Goal: Task Accomplishment & Management: Manage account settings

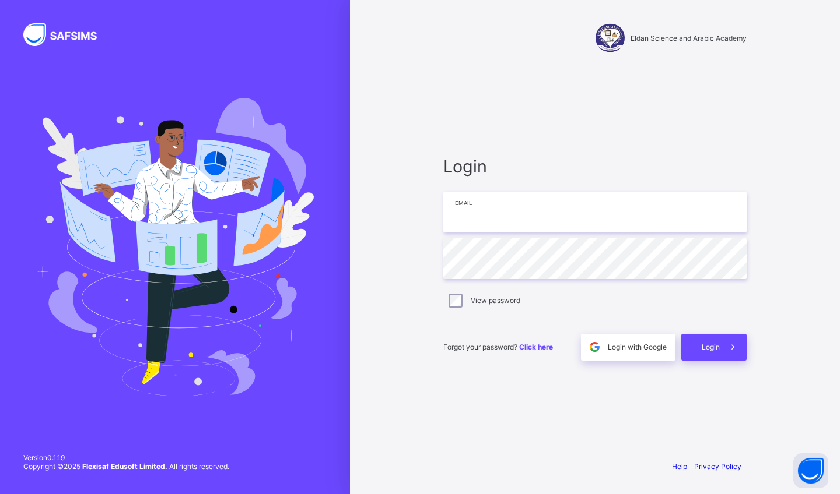
drag, startPoint x: 0, startPoint y: 0, endPoint x: 484, endPoint y: 217, distance: 531.0
type input "**********"
click at [412, 199] on span "Login" at bounding box center [710, 347] width 18 height 9
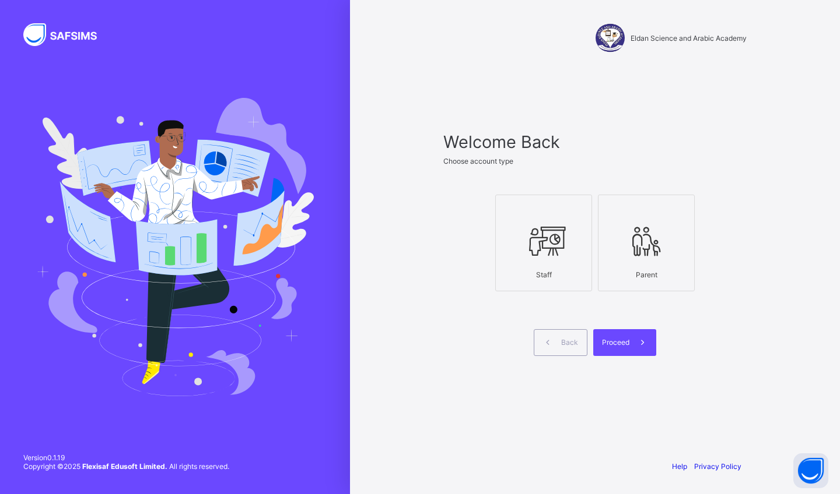
click at [412, 199] on icon at bounding box center [543, 241] width 41 height 35
click at [412, 199] on div "Proceed" at bounding box center [624, 342] width 63 height 27
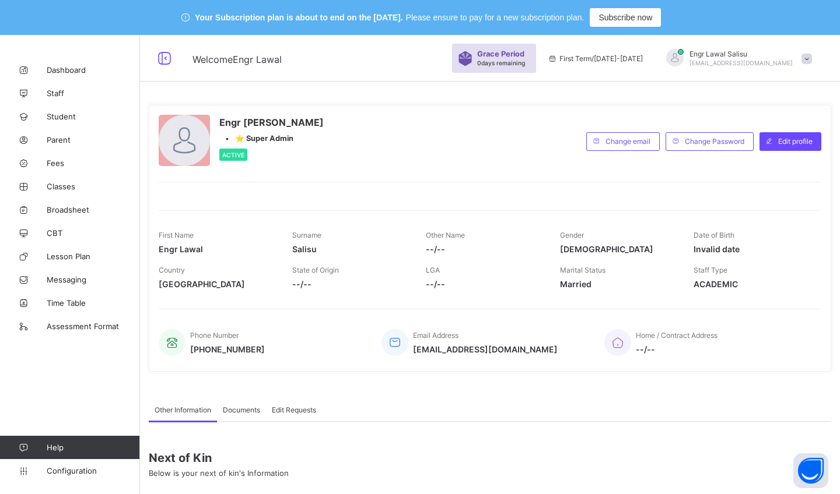
click at [66, 118] on span "Student" at bounding box center [93, 116] width 93 height 9
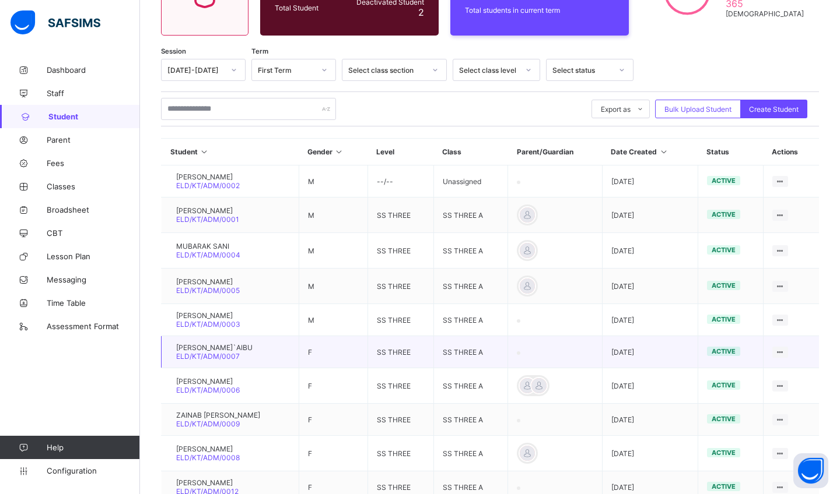
scroll to position [184, 0]
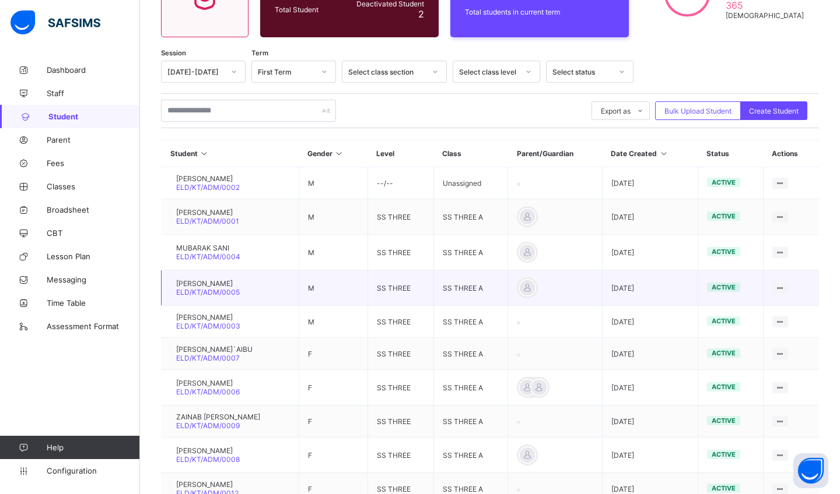
click at [61, 187] on span "Classes" at bounding box center [93, 186] width 93 height 9
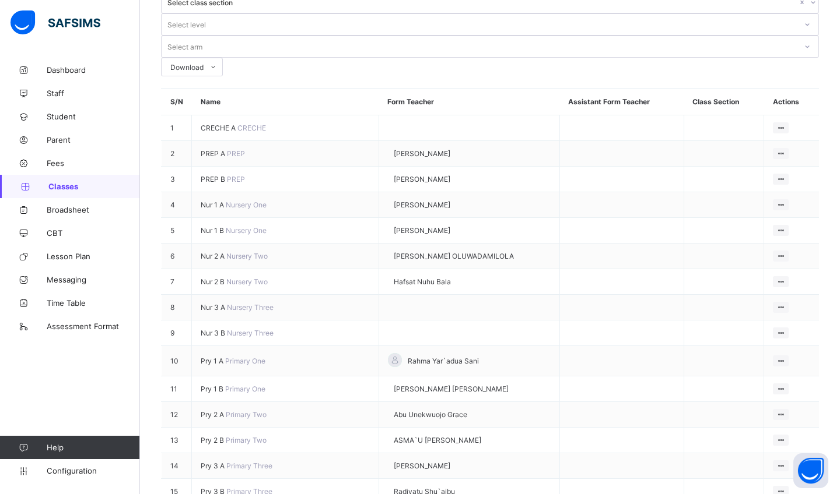
scroll to position [147, 0]
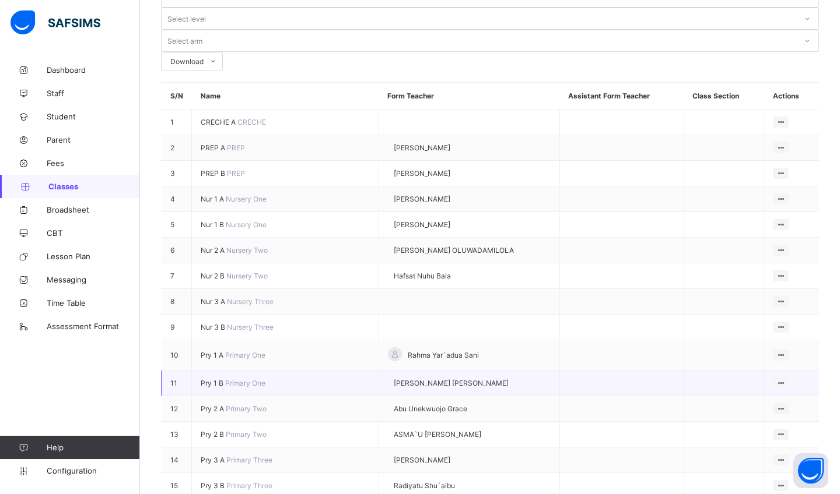
click at [412, 199] on icon at bounding box center [780, 250] width 10 height 9
click at [0, 0] on div "View Class" at bounding box center [0, 0] width 0 height 0
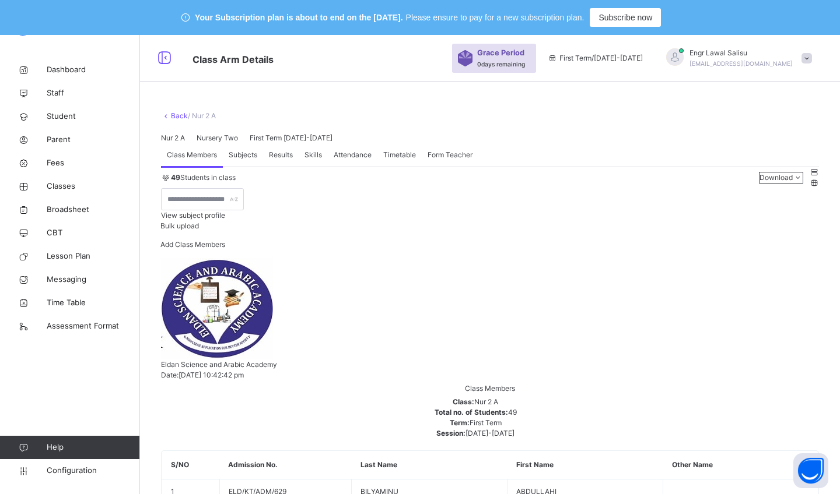
click at [166, 55] on icon at bounding box center [164, 58] width 20 height 21
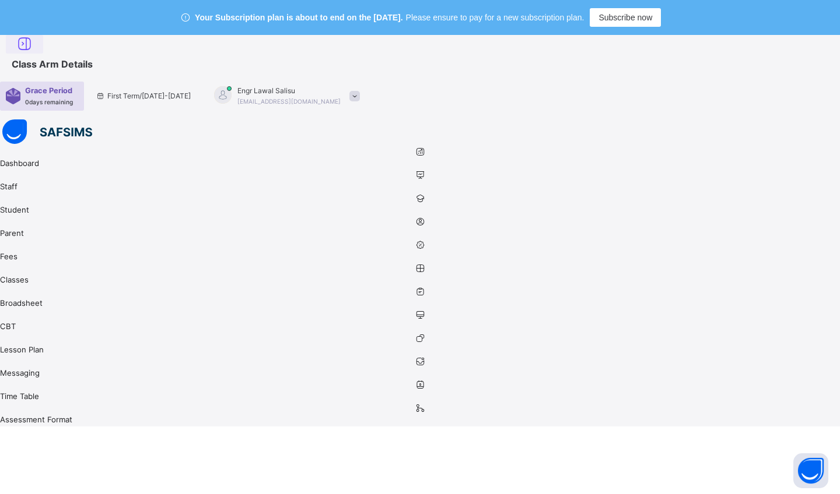
drag, startPoint x: 517, startPoint y: 336, endPoint x: 66, endPoint y: 61, distance: 527.5
click at [34, 55] on icon at bounding box center [25, 44] width 20 height 21
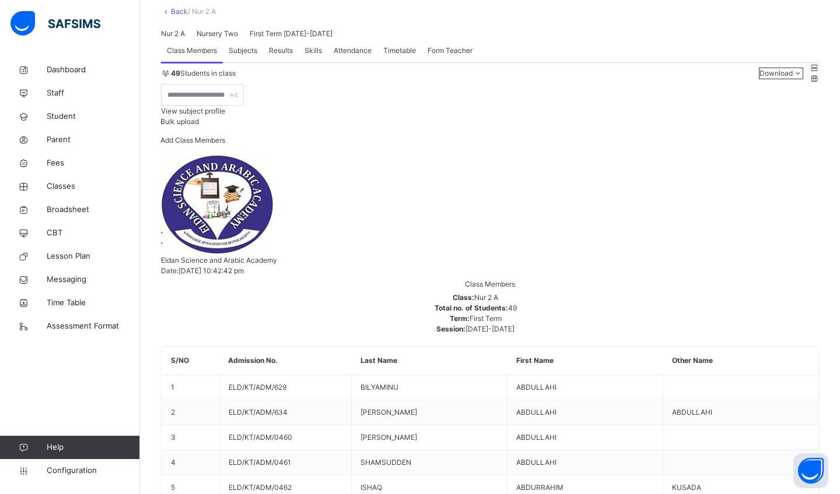
scroll to position [103, 0]
click at [176, 15] on link "Back" at bounding box center [179, 12] width 17 height 9
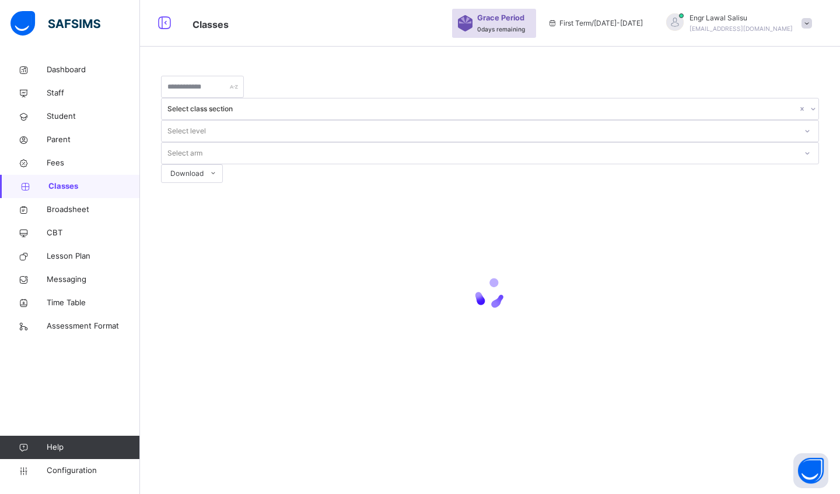
scroll to position [35, 0]
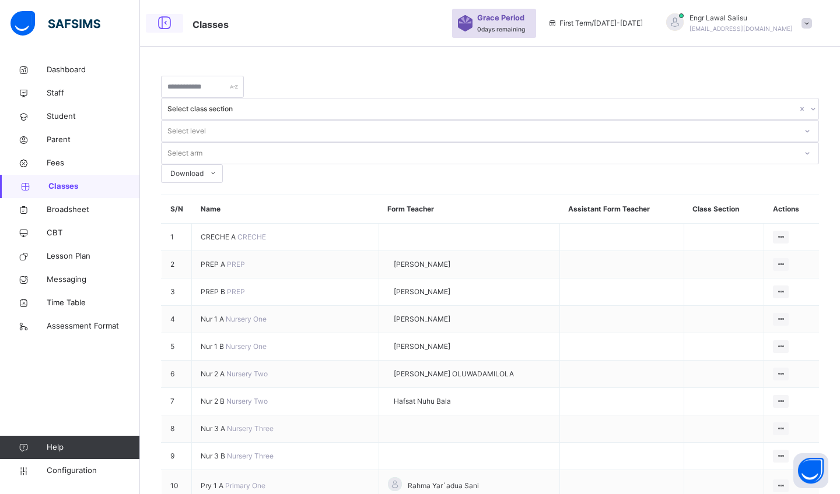
click at [412, 199] on icon at bounding box center [780, 237] width 10 height 9
click at [0, 0] on div "View Class" at bounding box center [0, 0] width 0 height 0
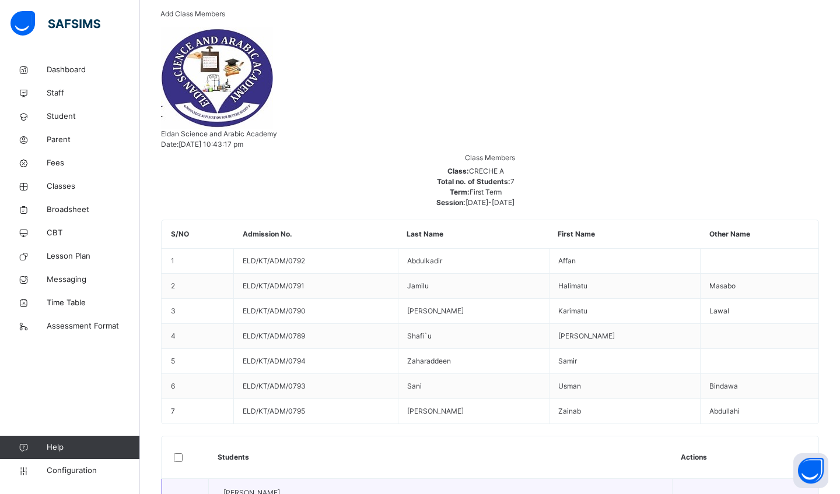
scroll to position [234, 0]
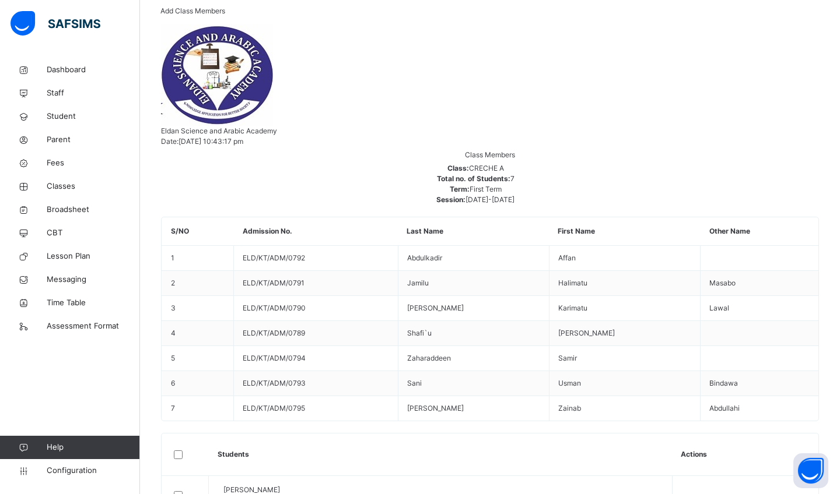
click at [412, 199] on icon at bounding box center [686, 495] width 10 height 9
drag, startPoint x: 476, startPoint y: 261, endPoint x: 511, endPoint y: 165, distance: 101.6
click at [412, 199] on th "Students" at bounding box center [440, 455] width 463 height 43
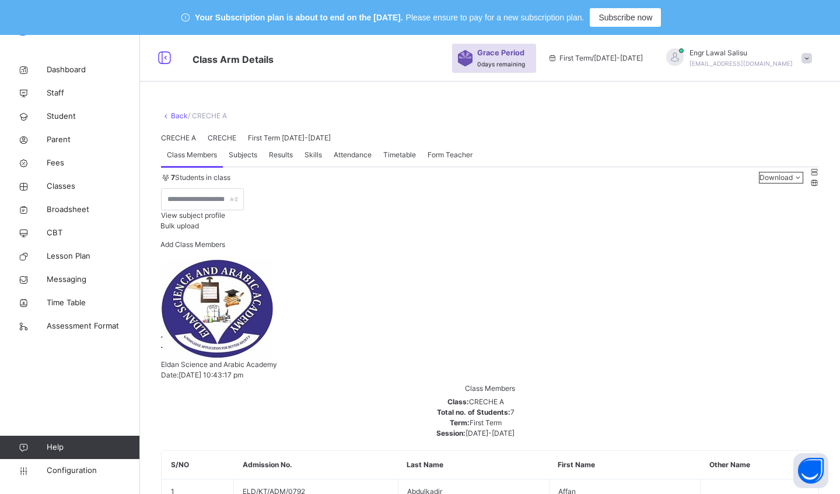
scroll to position [0, 0]
click at [175, 111] on link "Back" at bounding box center [179, 115] width 17 height 9
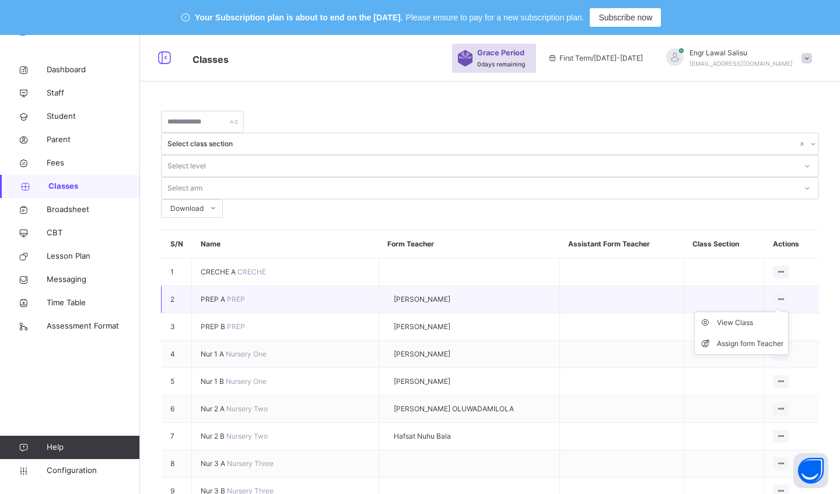
drag, startPoint x: 172, startPoint y: 61, endPoint x: 779, endPoint y: 222, distance: 628.4
click at [412, 199] on div at bounding box center [780, 299] width 16 height 13
click at [412, 199] on div "View Class" at bounding box center [750, 323] width 66 height 12
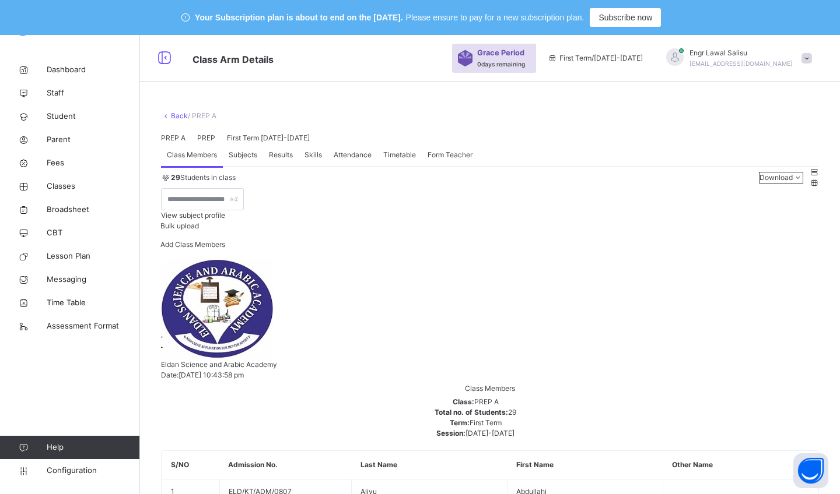
click at [171, 115] on link "Back" at bounding box center [179, 115] width 17 height 9
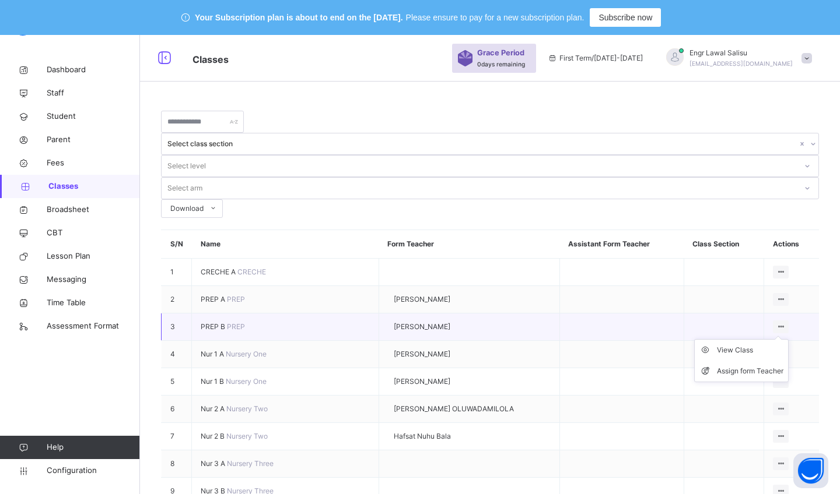
drag, startPoint x: 779, startPoint y: 222, endPoint x: 780, endPoint y: 261, distance: 39.1
click at [412, 199] on icon at bounding box center [780, 326] width 10 height 9
click at [412, 199] on div "View Class" at bounding box center [750, 351] width 66 height 12
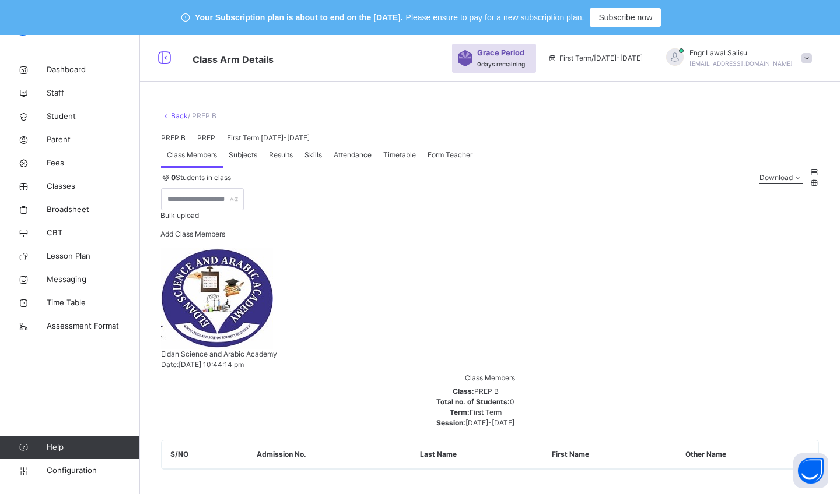
click at [170, 117] on icon at bounding box center [166, 115] width 10 height 9
click at [173, 114] on link "Back" at bounding box center [179, 115] width 17 height 9
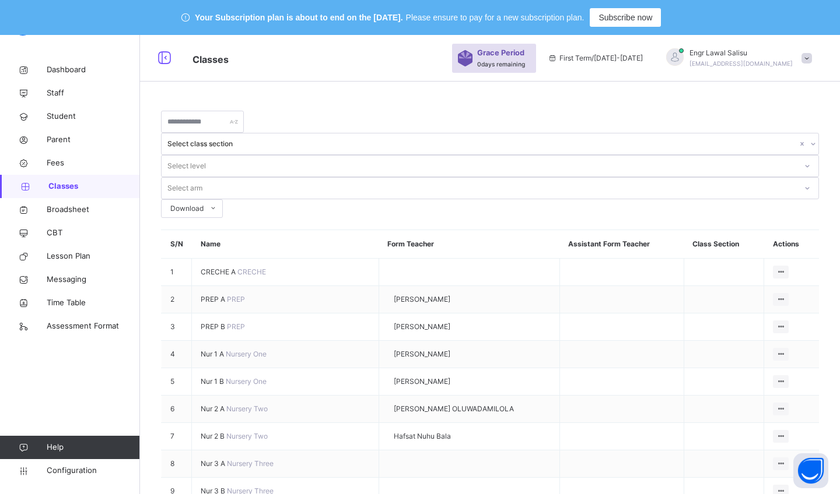
click at [412, 199] on icon at bounding box center [780, 354] width 10 height 9
click at [0, 0] on div "View Class" at bounding box center [0, 0] width 0 height 0
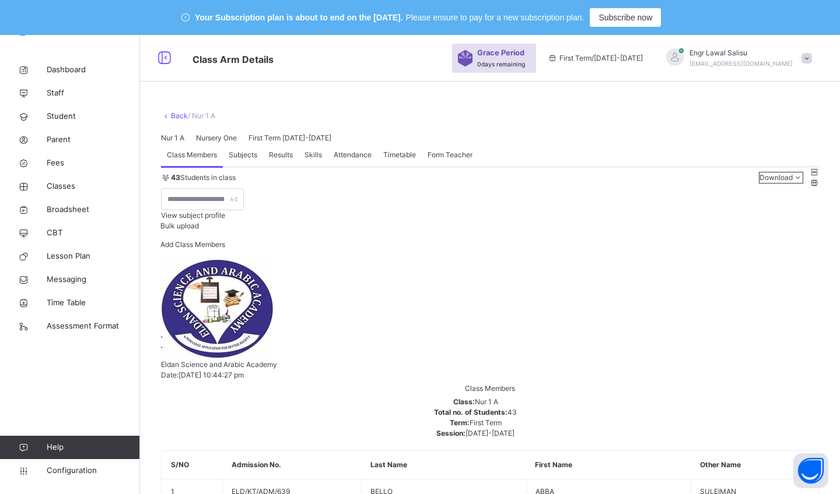
click at [175, 117] on link "Back" at bounding box center [179, 115] width 17 height 9
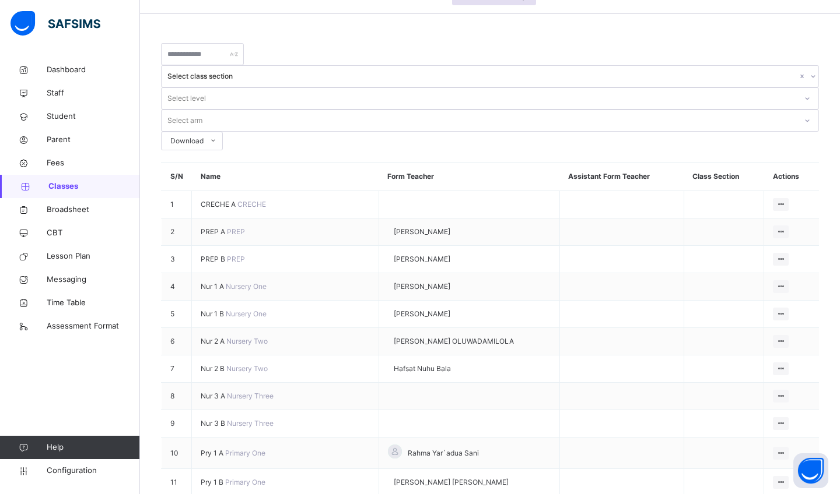
scroll to position [69, 0]
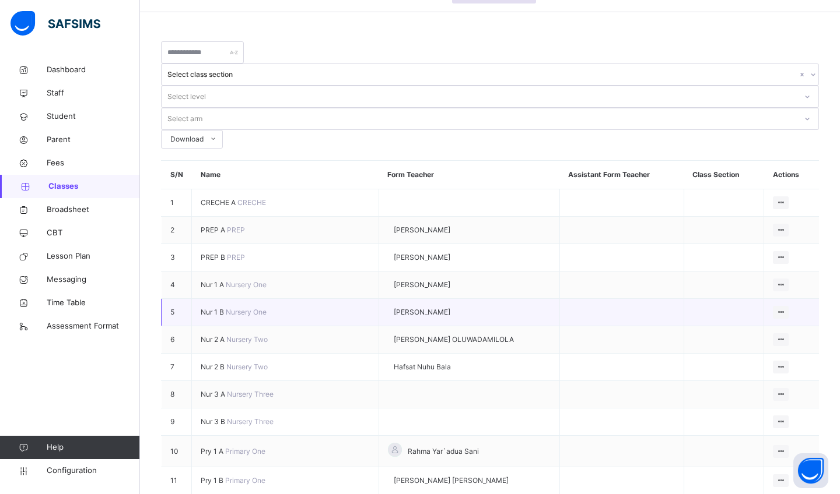
click at [388, 199] on div at bounding box center [388, 285] width 0 height 0
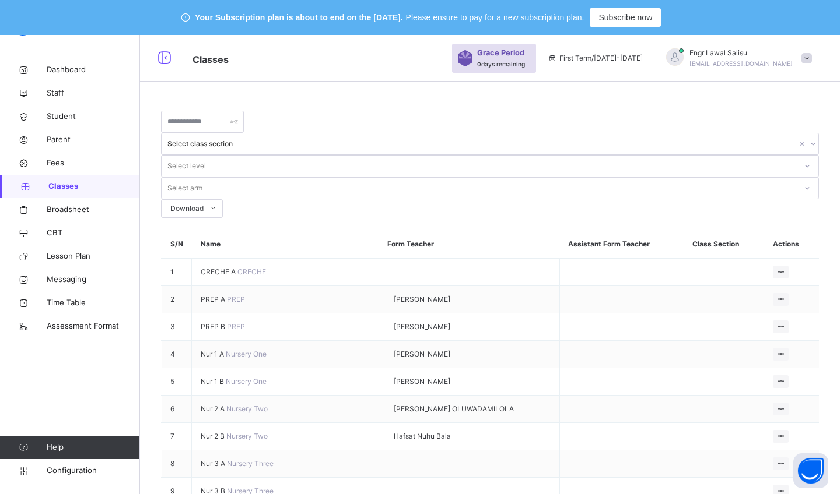
scroll to position [0, 0]
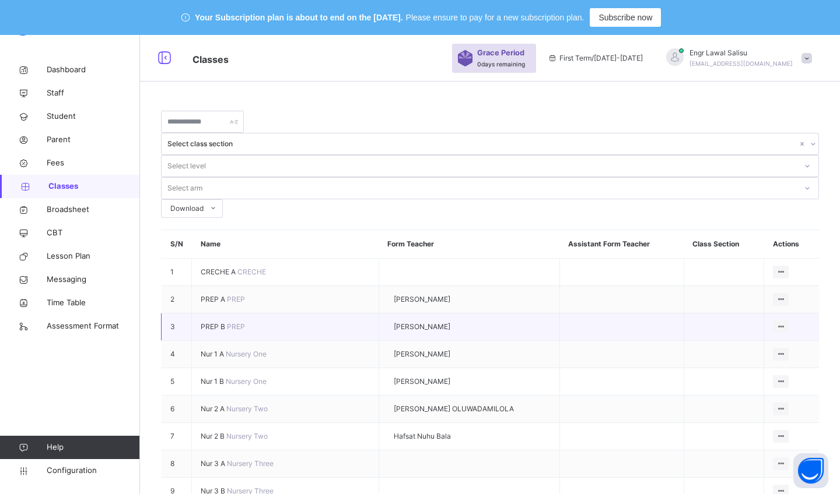
click at [63, 119] on span "Student" at bounding box center [93, 117] width 93 height 12
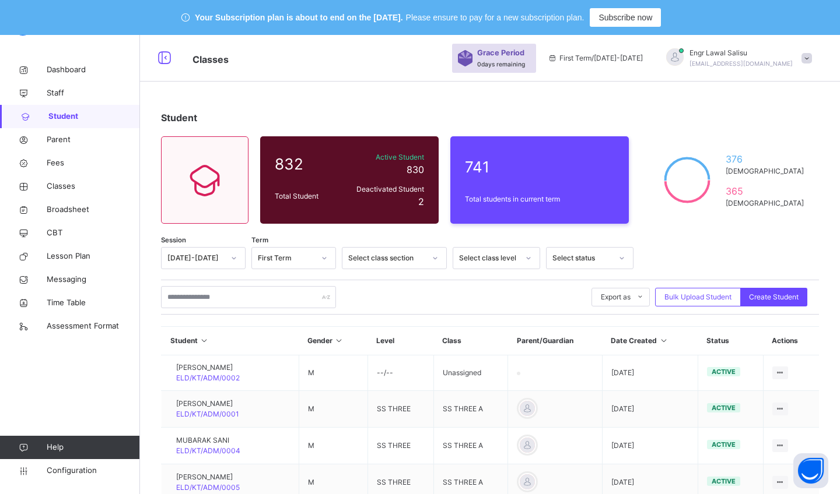
click at [59, 163] on span "Fees" at bounding box center [93, 163] width 93 height 12
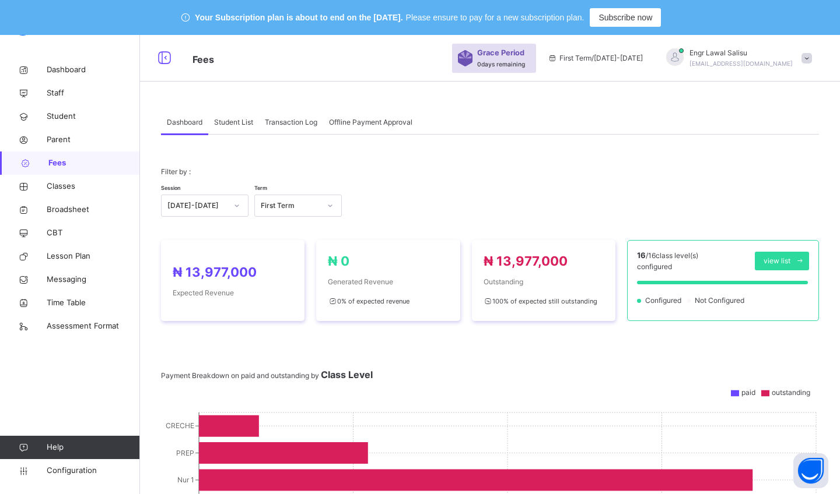
click at [412, 58] on span at bounding box center [806, 58] width 10 height 10
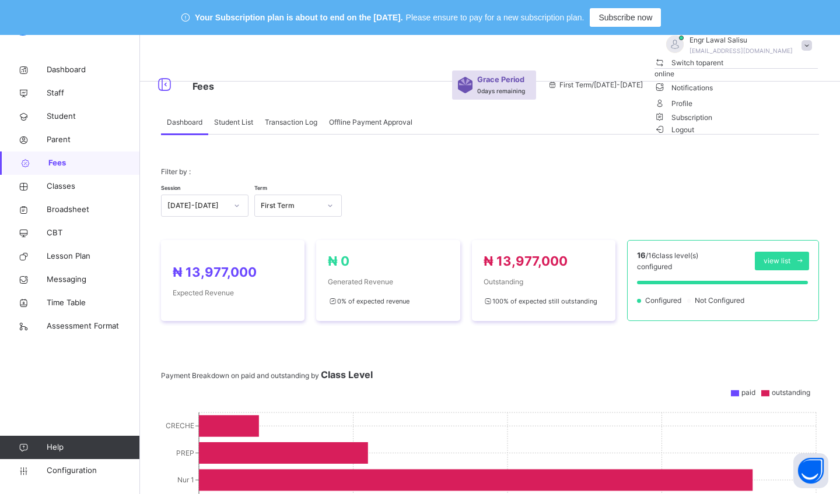
click at [412, 111] on span "Profile" at bounding box center [735, 103] width 163 height 16
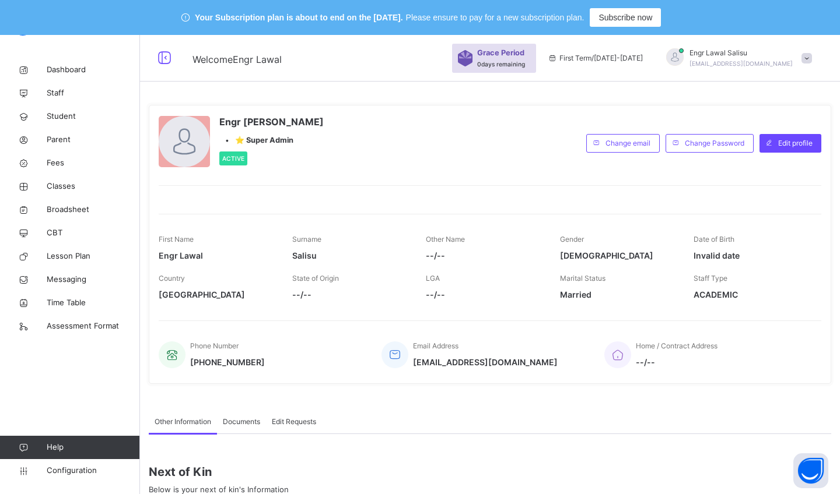
click at [294, 124] on span "Engr [PERSON_NAME]" at bounding box center [271, 122] width 104 height 14
click at [412, 143] on span "Edit profile" at bounding box center [795, 143] width 34 height 10
select select "**"
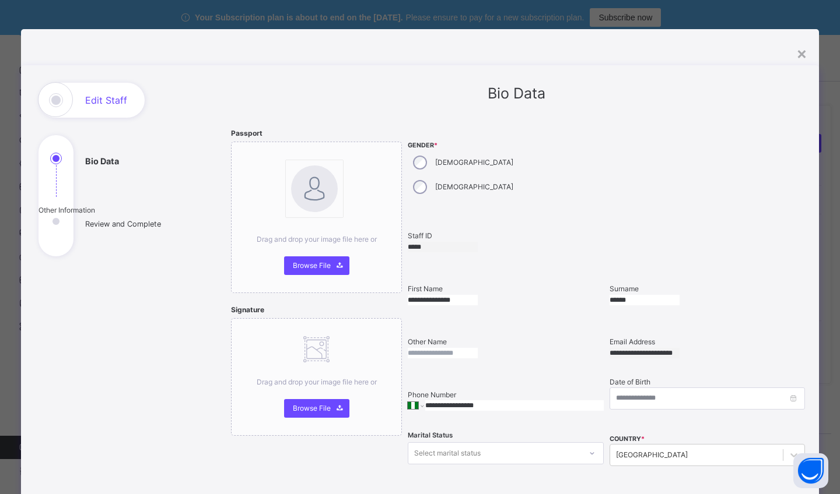
type input "**********"
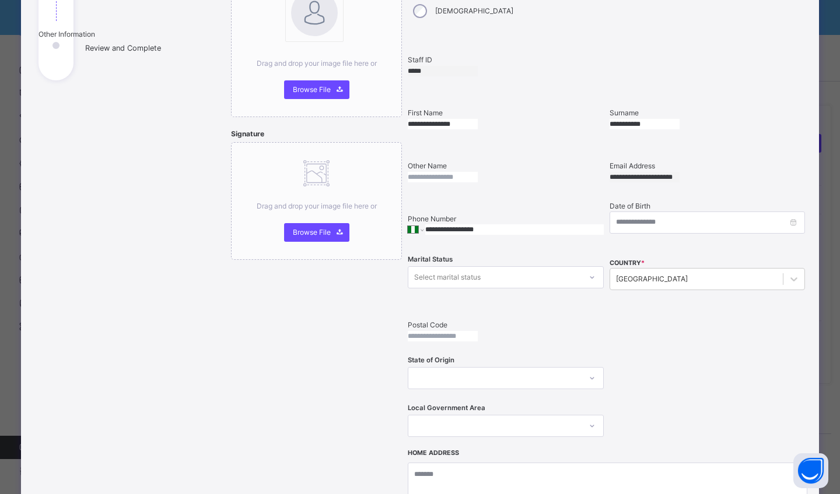
scroll to position [180, 0]
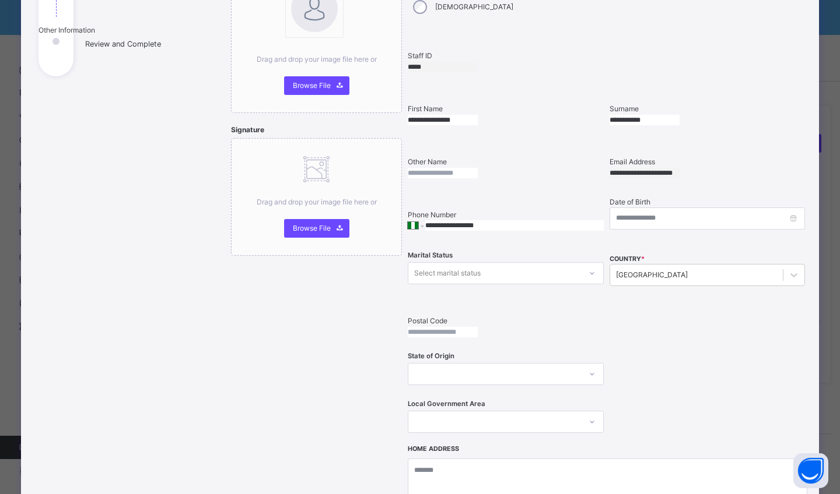
type input "**********"
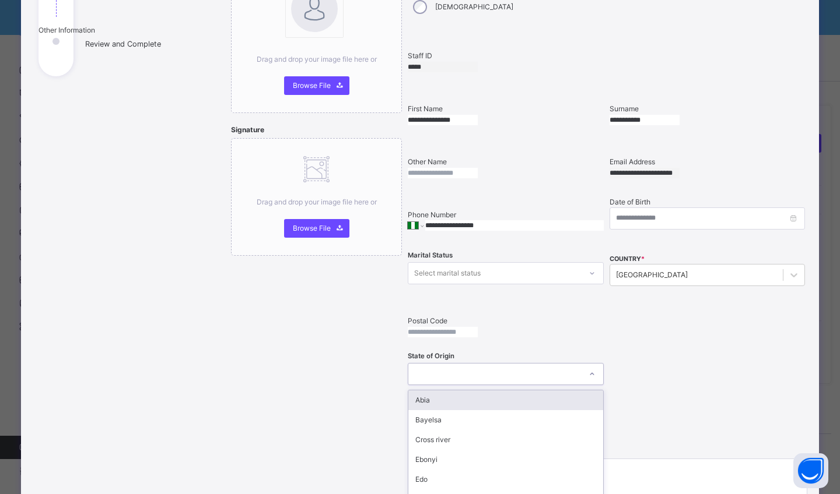
scroll to position [198, 0]
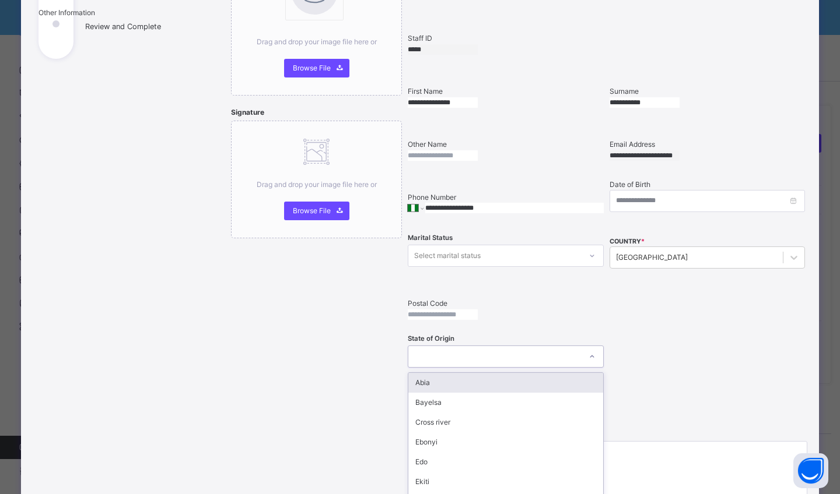
click at [412, 199] on div "option Abia focused, 1 of 37. 37 results available. Use Up and Down to choose o…" at bounding box center [505, 357] width 195 height 22
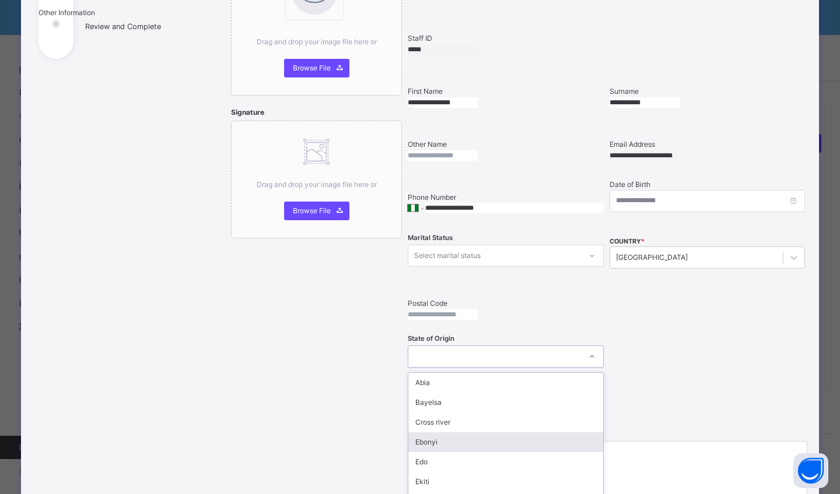
type input "*"
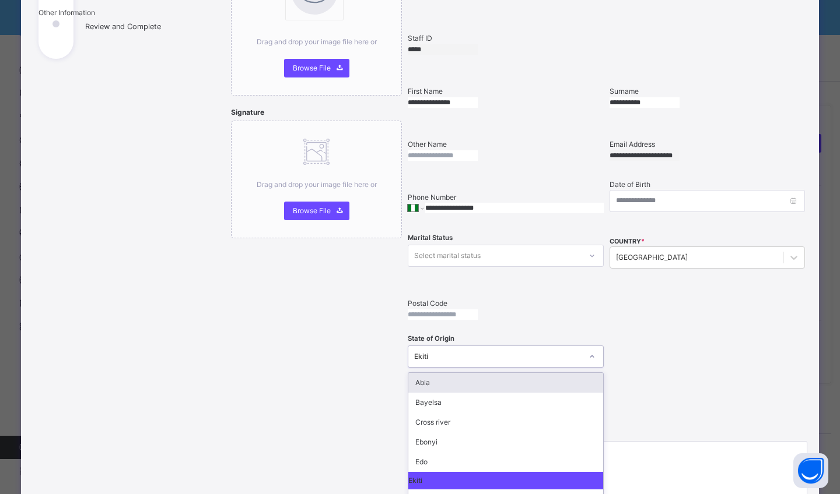
click at [412, 199] on div at bounding box center [592, 356] width 20 height 19
type input "*"
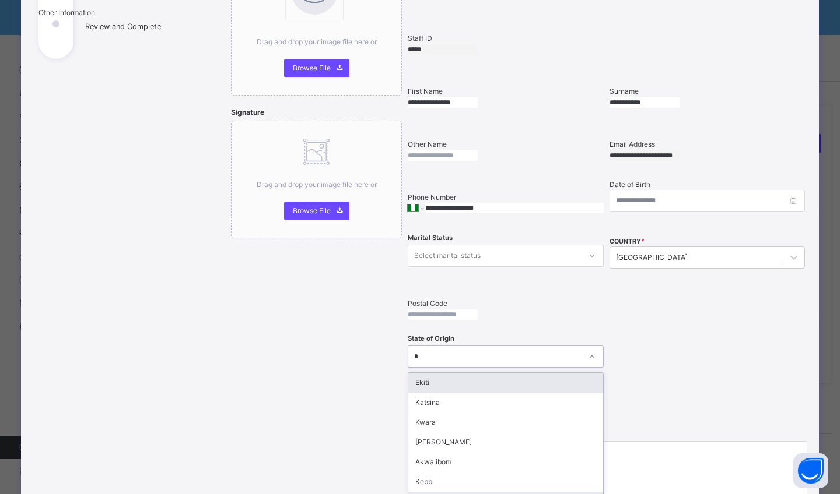
scroll to position [-4, 0]
type input "*******"
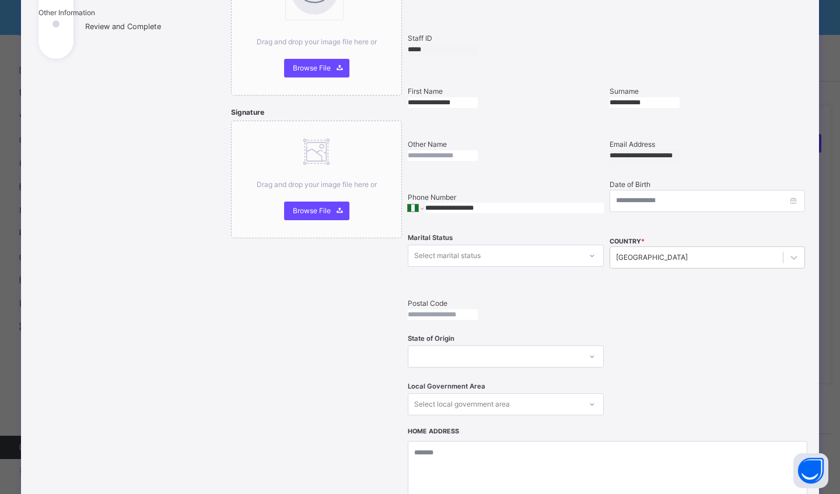
click at [412, 199] on icon at bounding box center [591, 357] width 7 height 12
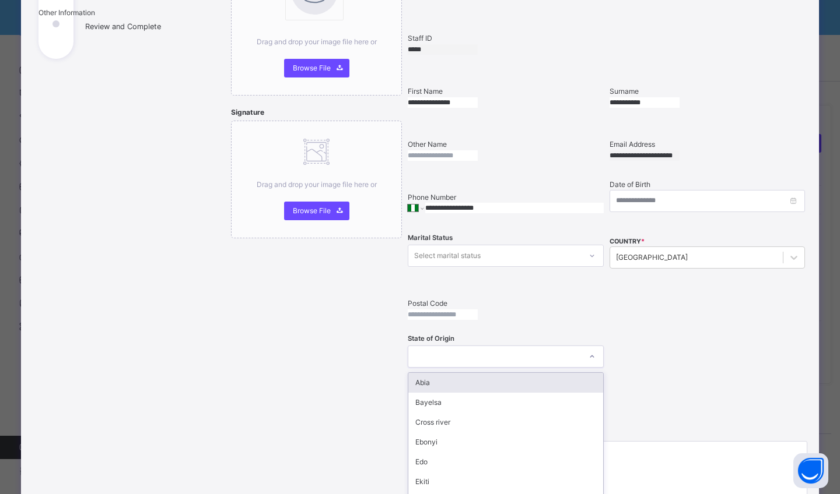
click at [412, 199] on div "Cross river" at bounding box center [505, 423] width 194 height 20
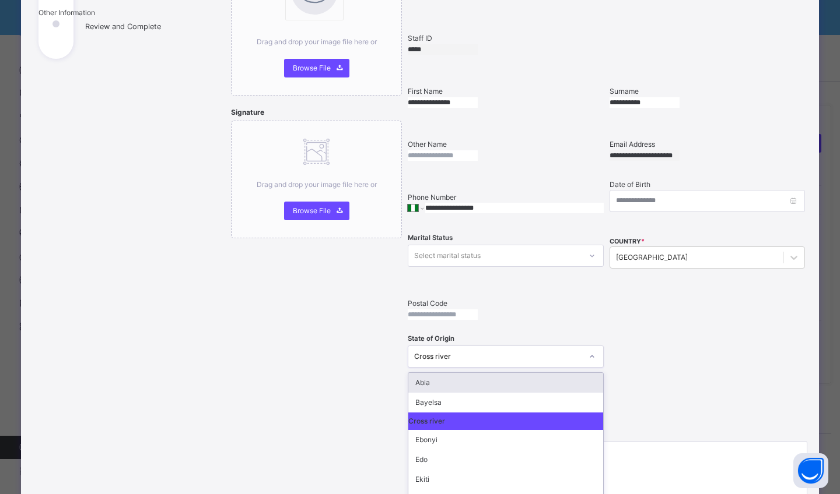
click at [412, 199] on div at bounding box center [592, 356] width 20 height 19
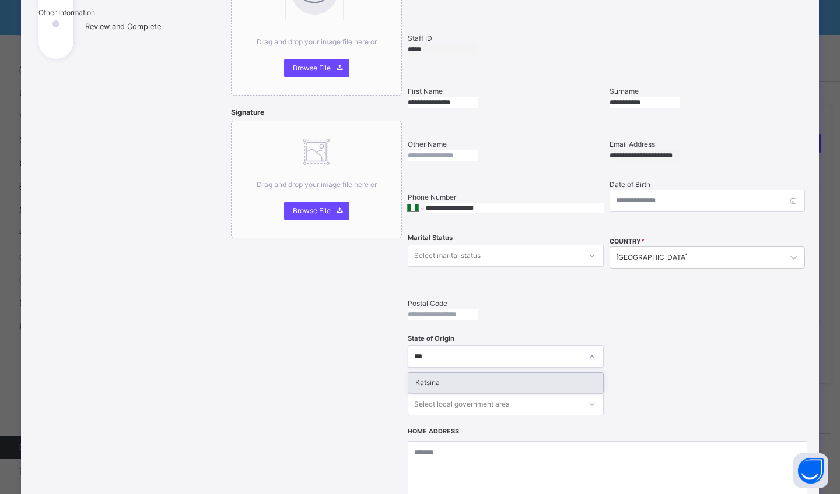
type input "****"
drag, startPoint x: 549, startPoint y: 446, endPoint x: 556, endPoint y: 324, distance: 122.6
click at [412, 199] on div "Katsina" at bounding box center [505, 383] width 194 height 20
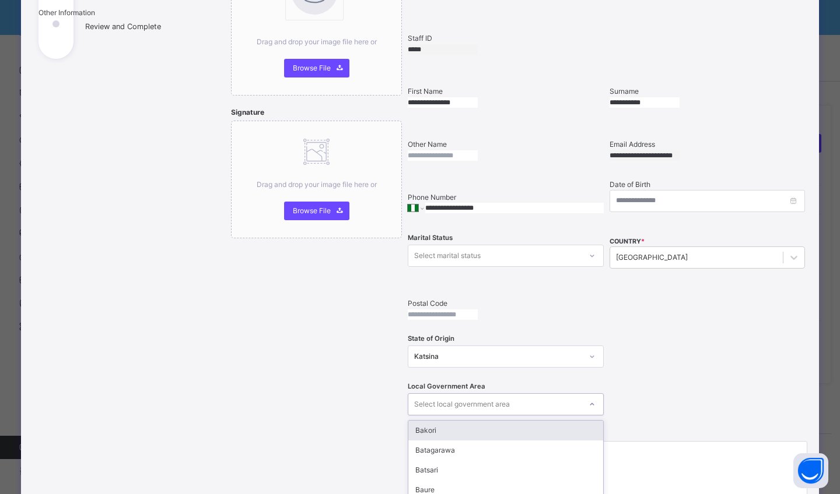
click at [412, 199] on div at bounding box center [592, 404] width 20 height 19
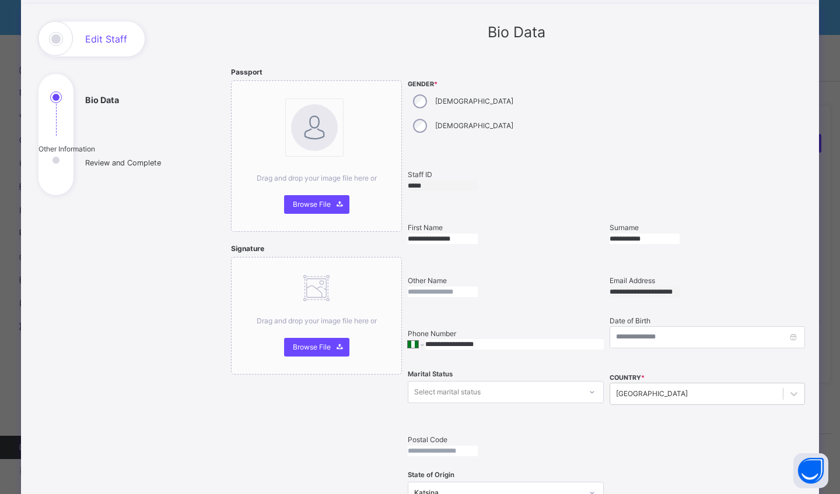
scroll to position [8, 0]
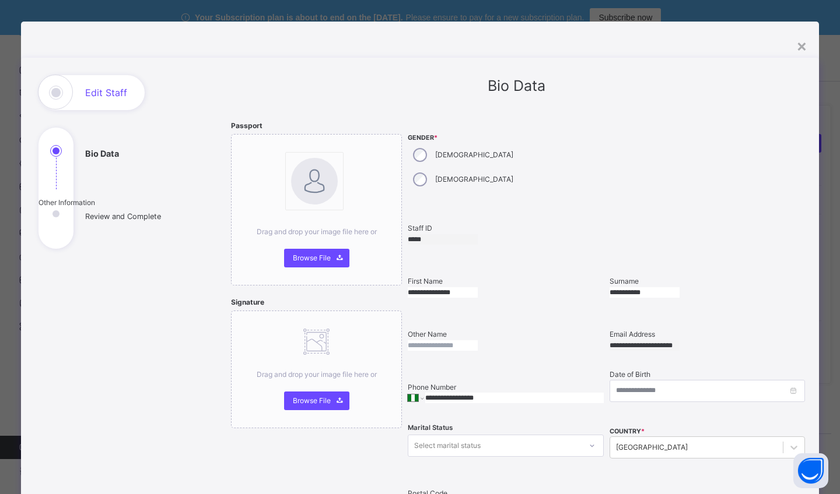
click at [311, 199] on span "Browse File" at bounding box center [312, 258] width 38 height 10
click at [314, 199] on span "Browse File" at bounding box center [312, 258] width 38 height 10
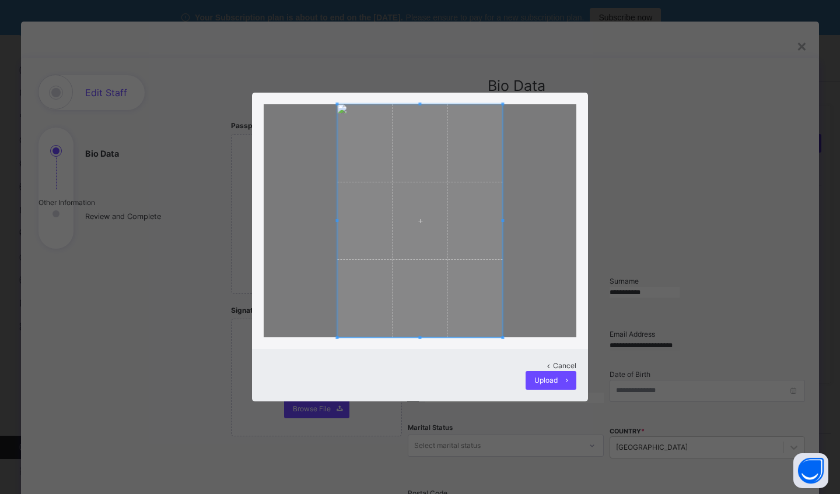
click at [412, 136] on span at bounding box center [419, 220] width 165 height 233
drag, startPoint x: 326, startPoint y: 147, endPoint x: 418, endPoint y: 136, distance: 92.2
click at [412, 136] on div at bounding box center [420, 221] width 336 height 257
click at [412, 199] on div "Upload" at bounding box center [550, 380] width 51 height 19
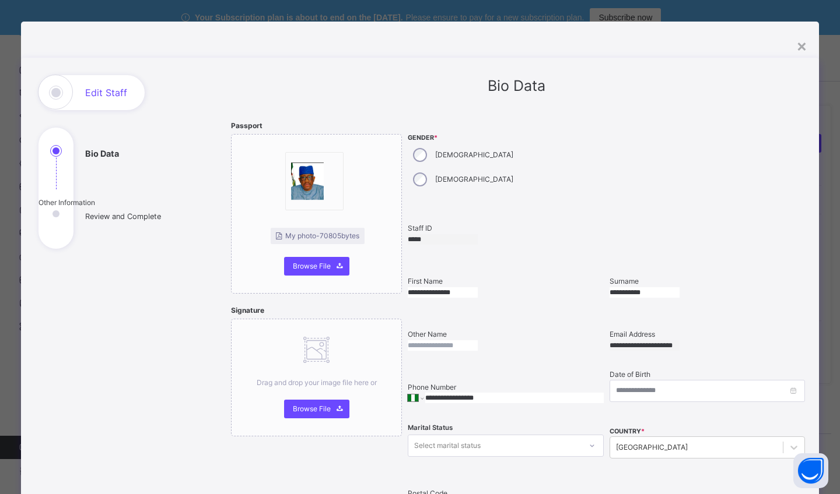
click at [306, 178] on img at bounding box center [307, 181] width 33 height 47
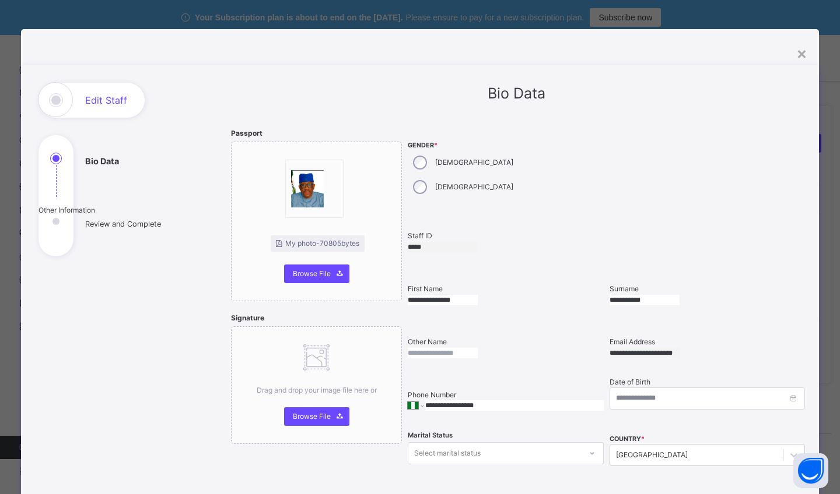
scroll to position [0, 0]
click at [412, 54] on div "×" at bounding box center [801, 53] width 11 height 24
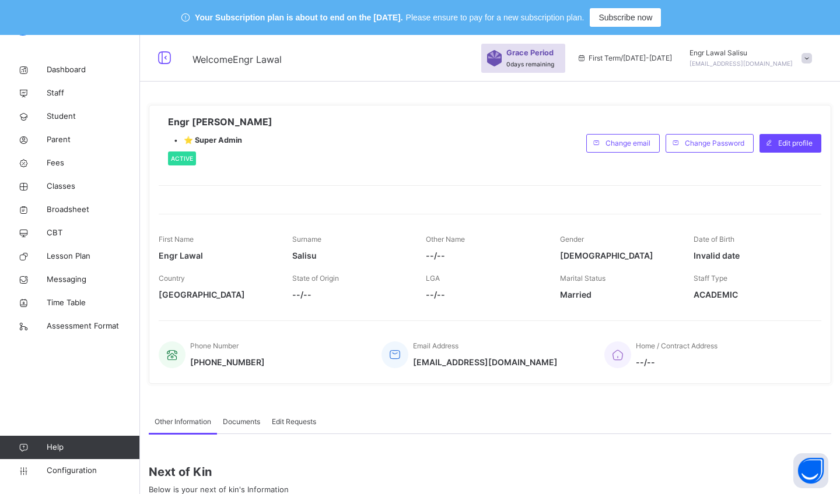
click at [58, 93] on span "Staff" at bounding box center [93, 93] width 93 height 12
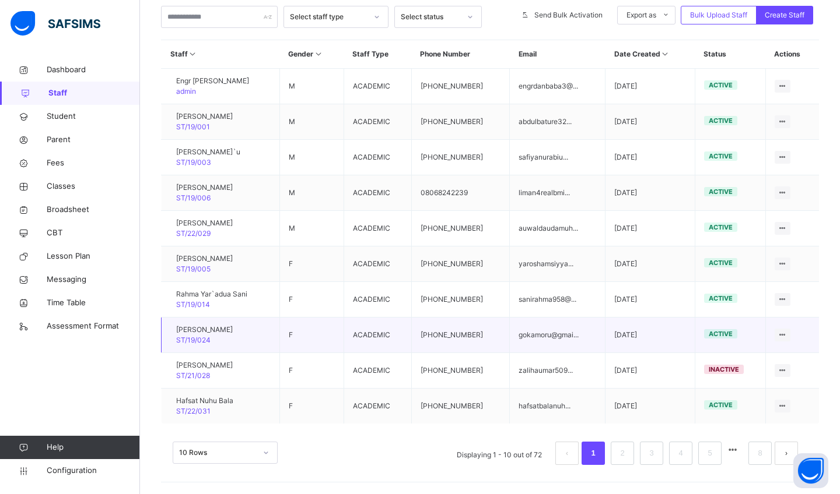
scroll to position [286, 0]
click at [412, 199] on link "2" at bounding box center [621, 453] width 11 height 15
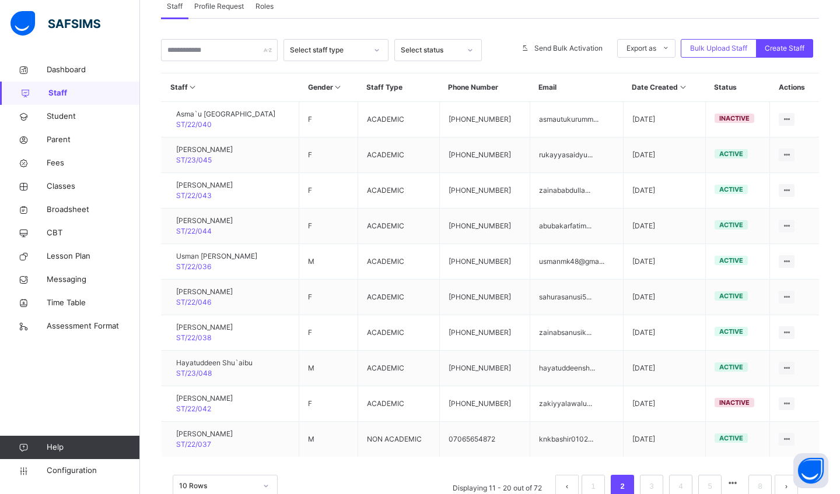
scroll to position [252, 0]
click at [412, 199] on link "3" at bounding box center [650, 487] width 11 height 15
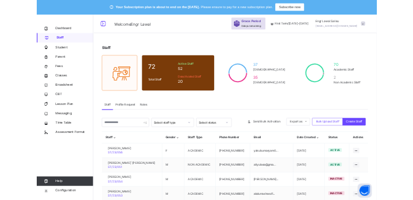
scroll to position [0, 0]
